Goal: Information Seeking & Learning: Learn about a topic

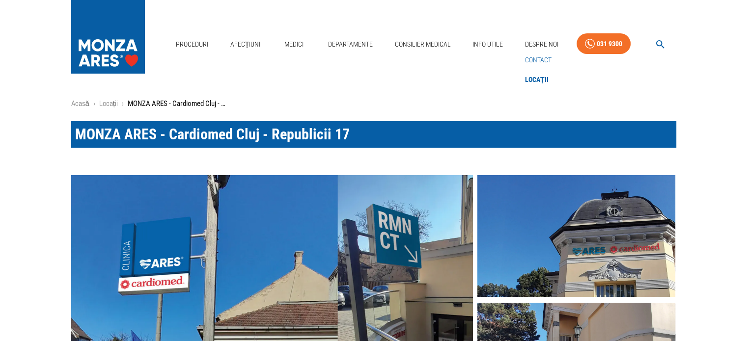
click at [538, 59] on link "Contact" at bounding box center [538, 60] width 30 height 16
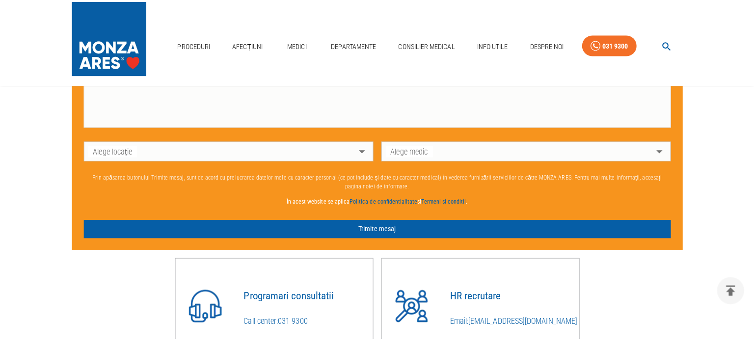
scroll to position [646, 0]
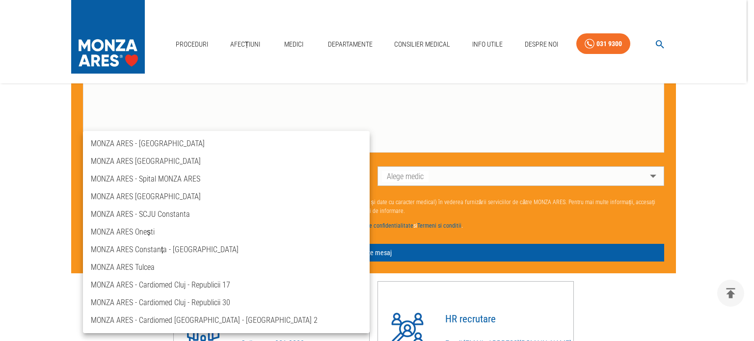
click at [222, 283] on li "MONZA ARES - Cardiomed Cluj - Republicii 17" at bounding box center [226, 285] width 287 height 18
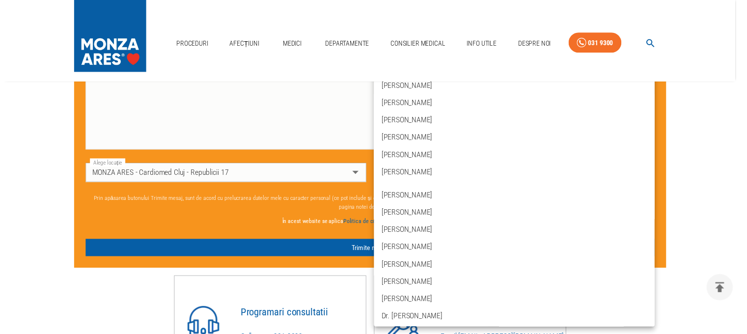
scroll to position [0, 0]
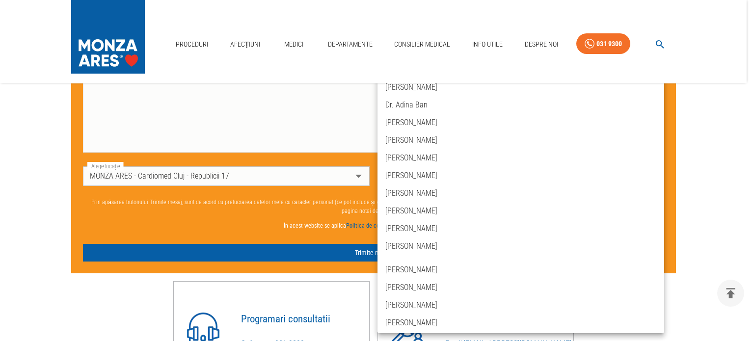
click at [358, 170] on div at bounding box center [377, 170] width 754 height 341
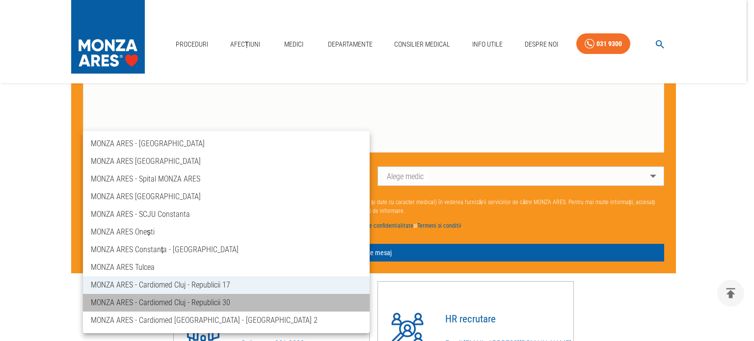
click at [229, 302] on li "MONZA ARES - Cardiomed Cluj - Republicii 30" at bounding box center [226, 303] width 287 height 18
type input "ares-cardiomed-[GEOGRAPHIC_DATA]-republicii-30"
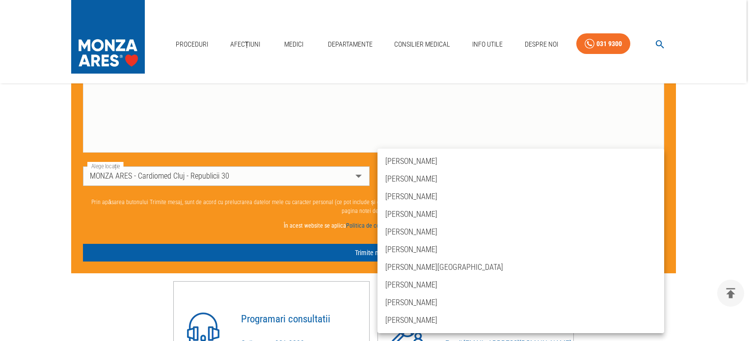
click at [259, 96] on div at bounding box center [377, 170] width 754 height 341
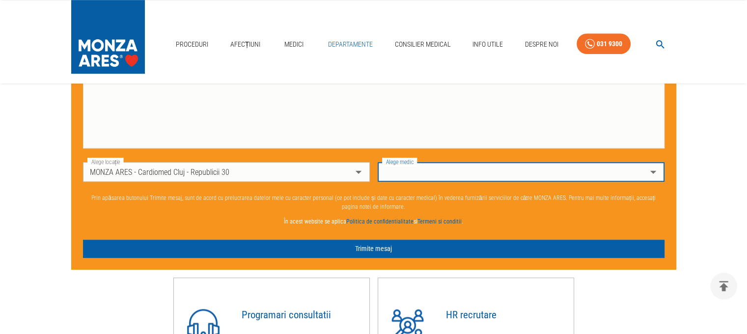
click at [356, 43] on link "Departamente" at bounding box center [350, 44] width 53 height 20
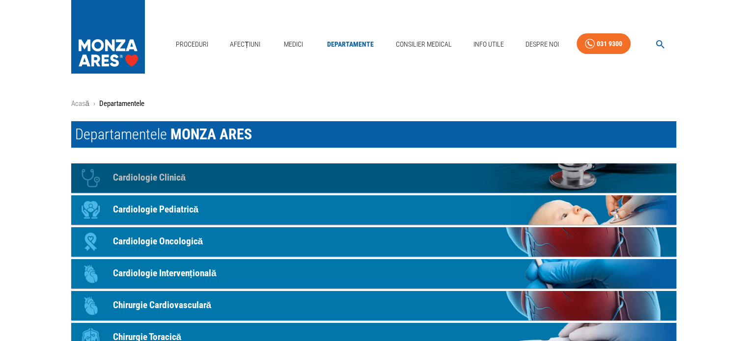
click at [155, 173] on p "Cardiologie Clinică" at bounding box center [149, 178] width 73 height 14
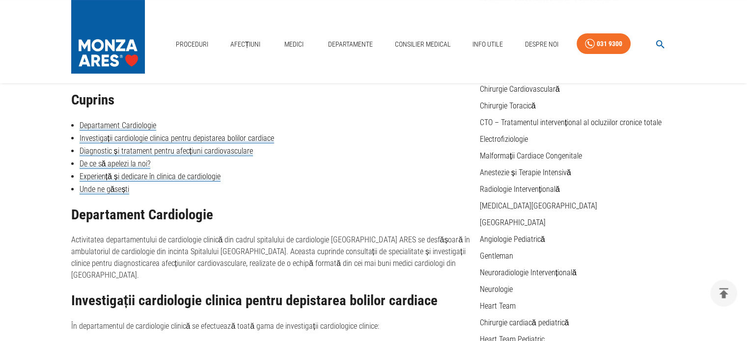
scroll to position [83, 0]
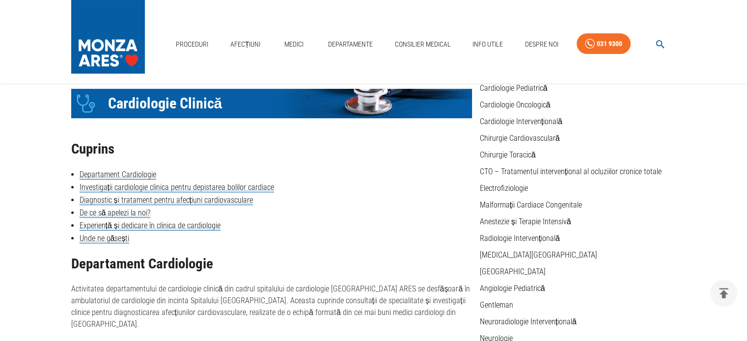
drag, startPoint x: 746, startPoint y: 36, endPoint x: 745, endPoint y: 53, distance: 16.7
click at [745, 53] on div "Proceduri Afecțiuni Medici Departamente Consilier Medical Info Utile Despre Noi…" at bounding box center [373, 41] width 747 height 83
